Goal: Transaction & Acquisition: Purchase product/service

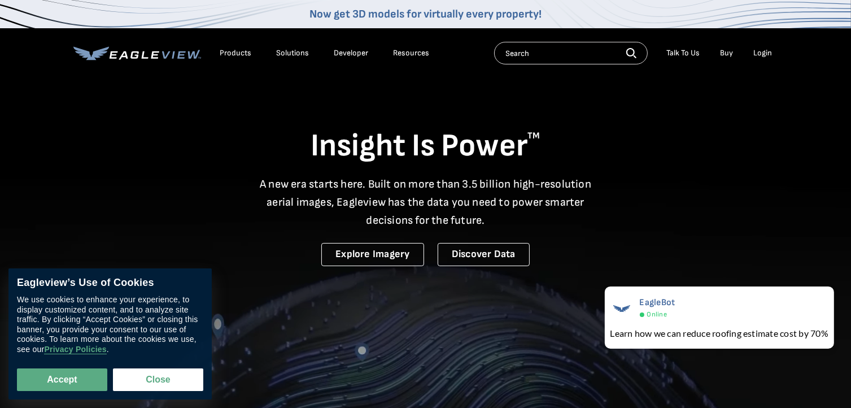
click at [728, 54] on link "Buy" at bounding box center [727, 53] width 13 height 10
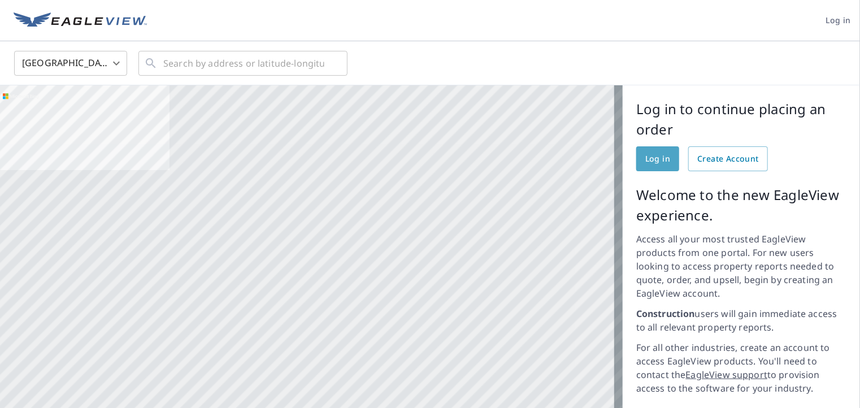
click at [652, 155] on span "Log in" at bounding box center [657, 159] width 25 height 14
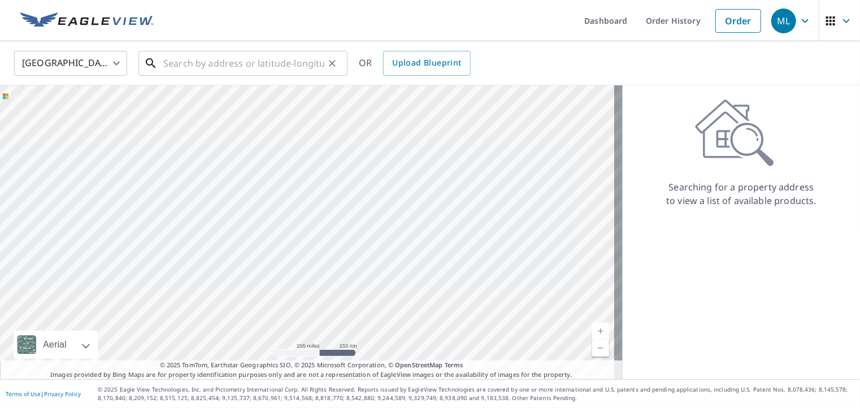
click at [181, 64] on input "text" at bounding box center [243, 63] width 161 height 32
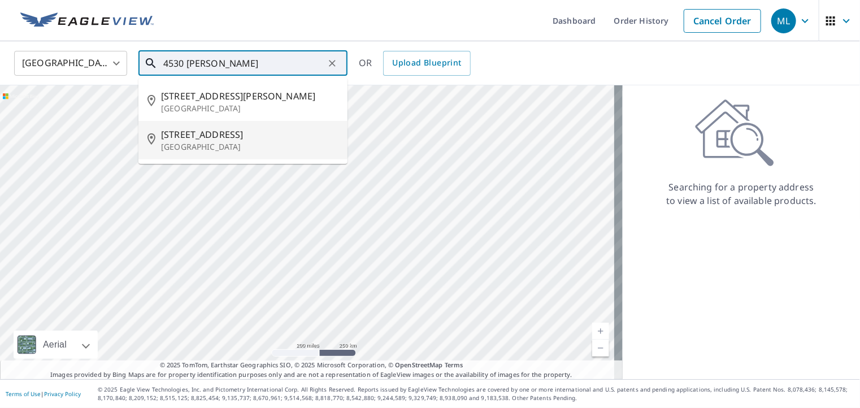
click at [203, 141] on p "[GEOGRAPHIC_DATA]" at bounding box center [249, 146] width 177 height 11
type input "[STREET_ADDRESS]"
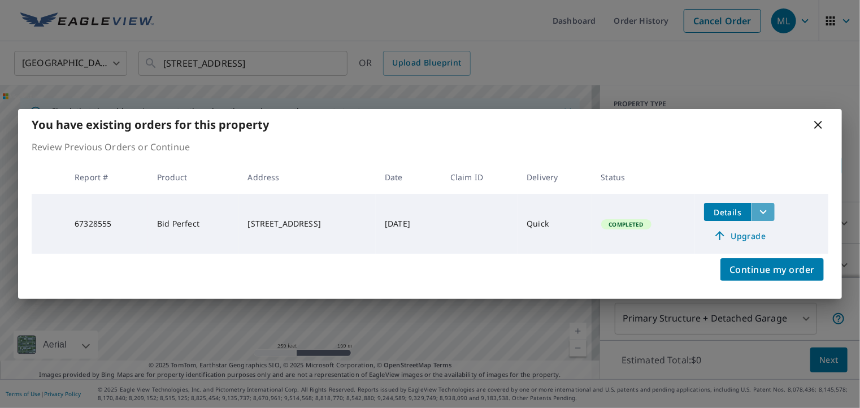
click at [767, 214] on icon "filesDropdownBtn-67328555" at bounding box center [763, 212] width 7 height 4
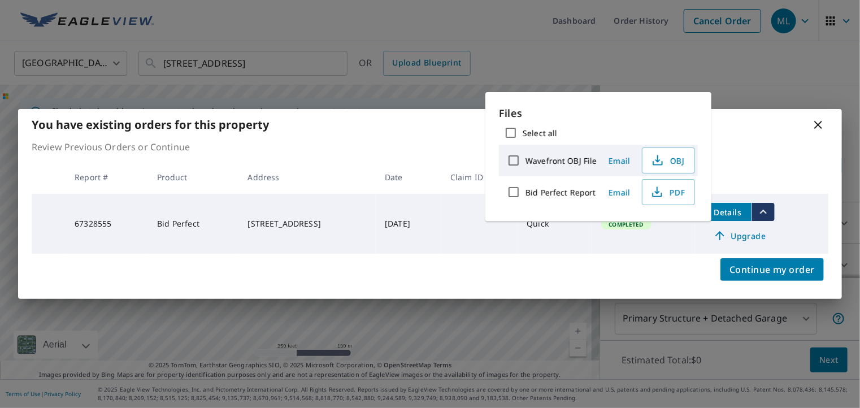
click at [516, 192] on input "Bid Perfect Report" at bounding box center [514, 192] width 24 height 24
checkbox input "true"
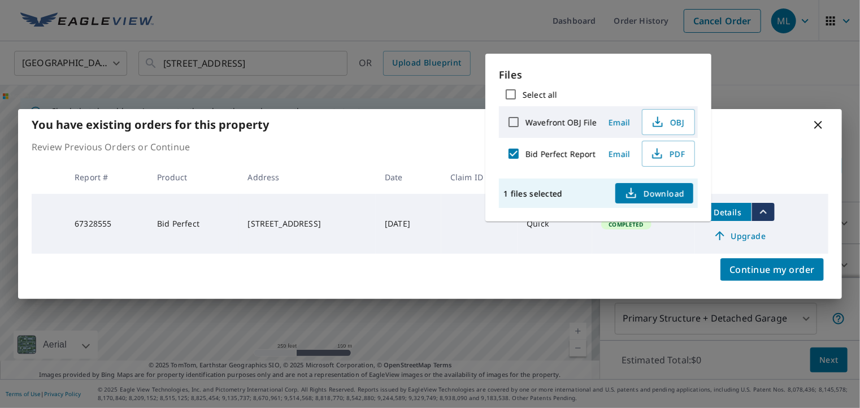
click at [651, 193] on span "Download" at bounding box center [654, 193] width 60 height 14
